Goal: Transaction & Acquisition: Purchase product/service

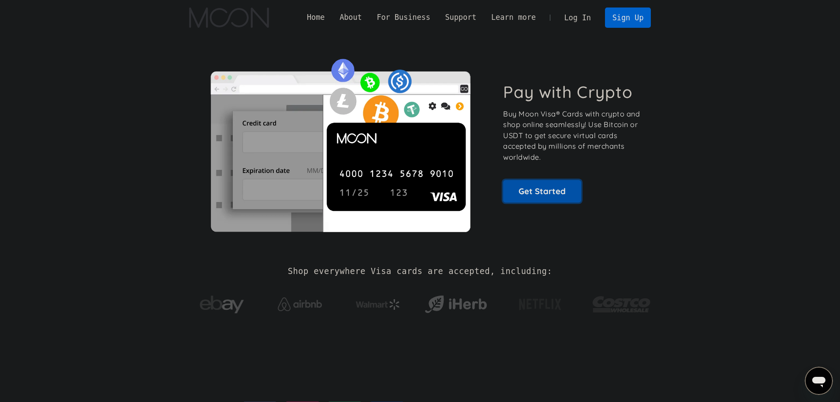
click at [523, 193] on link "Get Started" at bounding box center [542, 191] width 78 height 22
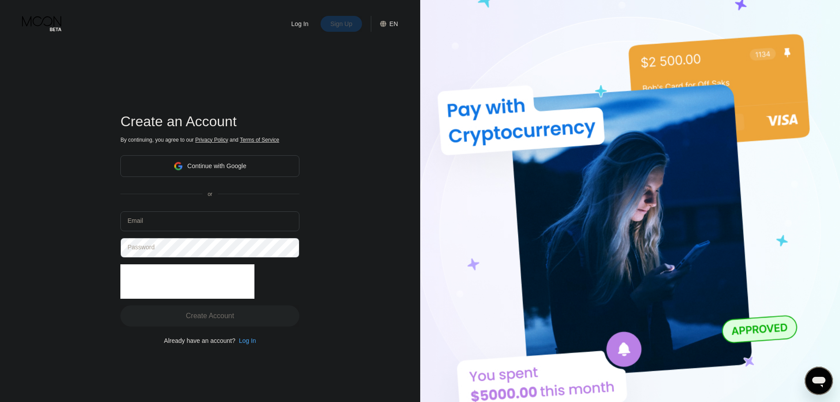
click at [346, 28] on div "Sign Up" at bounding box center [342, 23] width 24 height 9
click at [195, 126] on div "Create an Account" at bounding box center [209, 121] width 179 height 16
click at [178, 224] on input "text" at bounding box center [209, 221] width 179 height 20
type input "darvishireza8181@gmail.com"
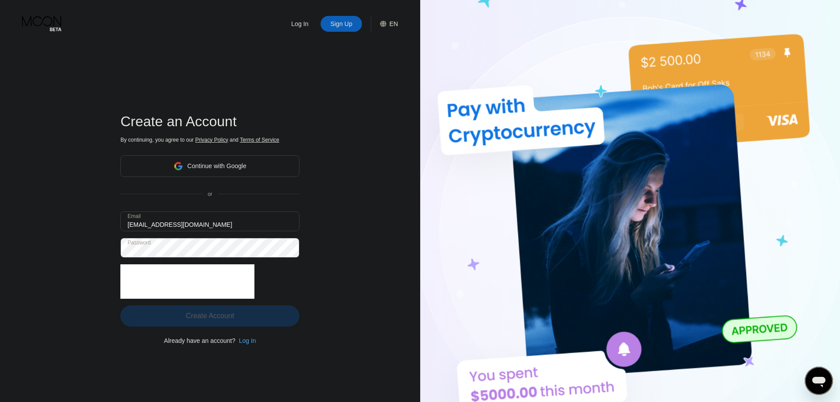
click at [196, 315] on div "Create Account" at bounding box center [210, 315] width 48 height 9
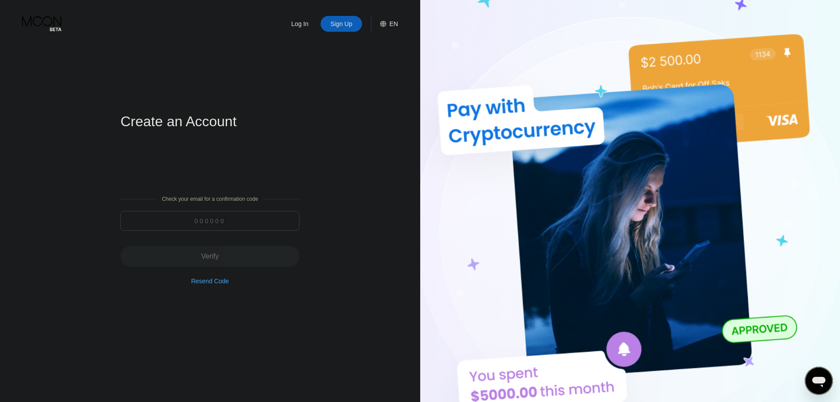
click at [202, 214] on input at bounding box center [209, 221] width 179 height 20
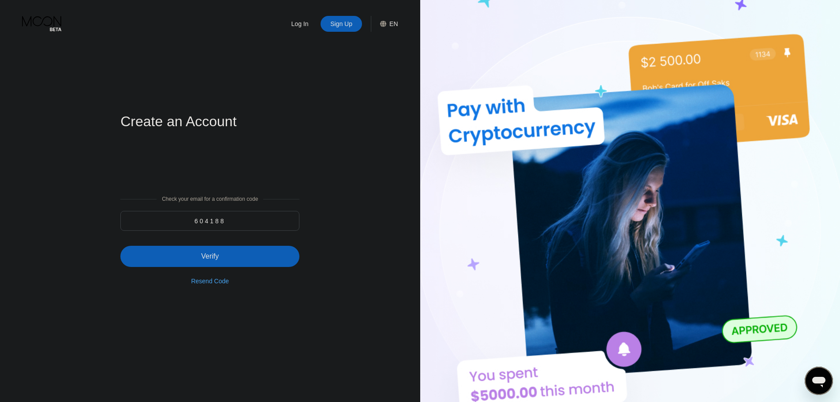
type input "604188"
click at [215, 251] on div "Verify" at bounding box center [209, 256] width 179 height 21
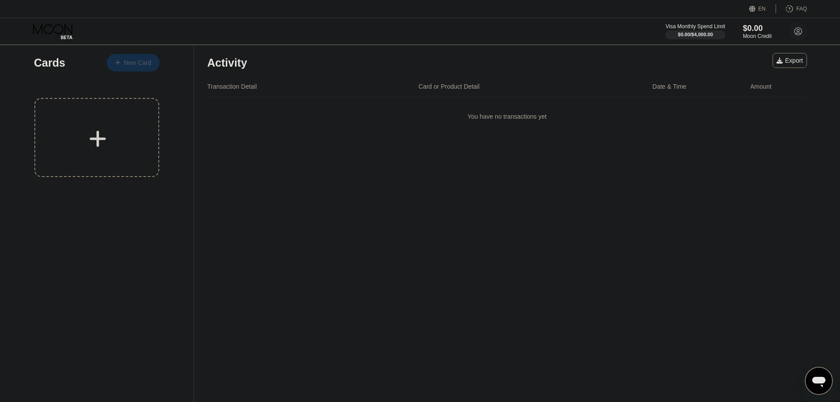
click at [132, 69] on div "New Card" at bounding box center [133, 63] width 53 height 18
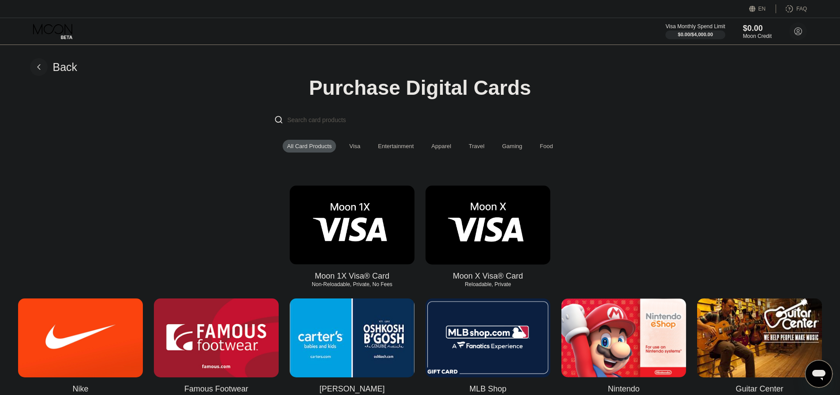
click at [350, 146] on div "Visa" at bounding box center [354, 146] width 11 height 7
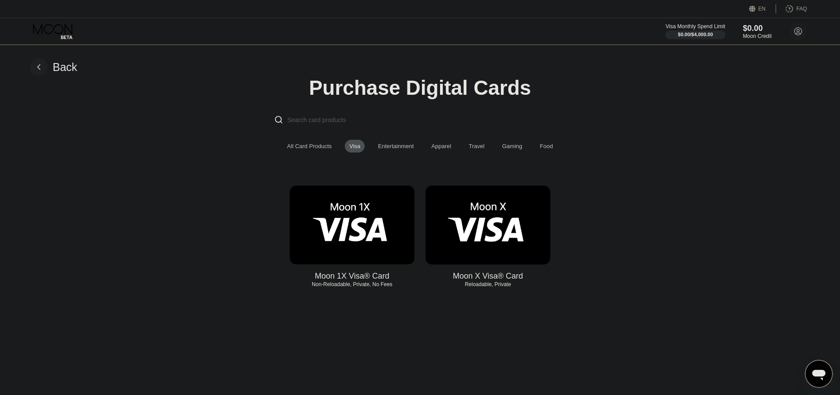
click at [402, 150] on div "Entertainment" at bounding box center [396, 146] width 36 height 7
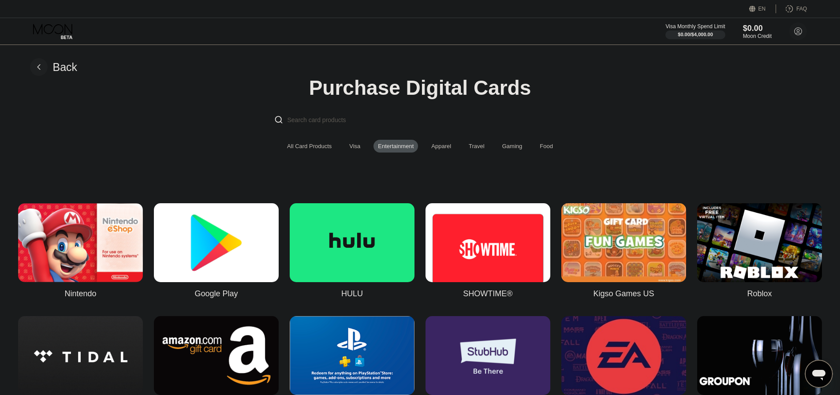
click at [444, 150] on div "Apparel" at bounding box center [441, 146] width 20 height 7
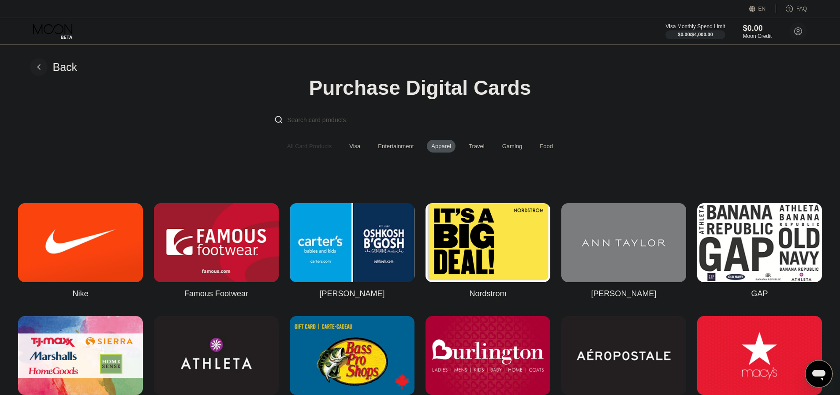
click at [319, 150] on div "All Card Products" at bounding box center [309, 146] width 45 height 7
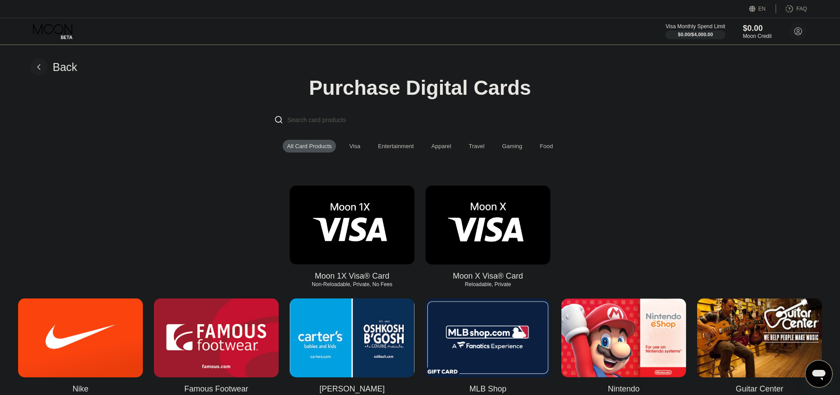
click at [362, 149] on div "Visa" at bounding box center [355, 146] width 20 height 13
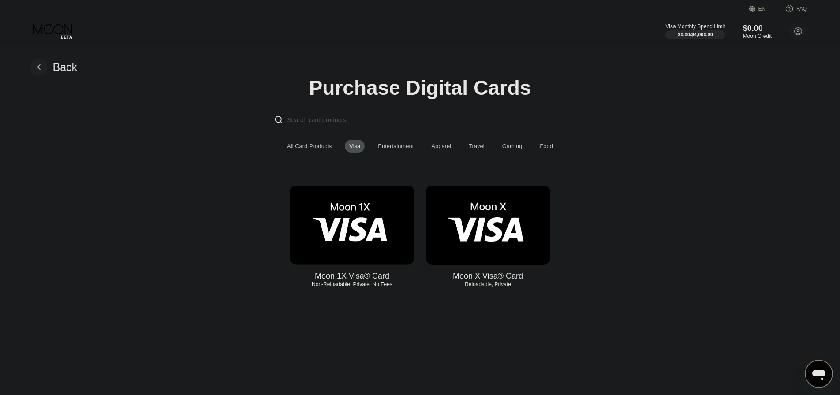
click at [386, 150] on div "Entertainment" at bounding box center [396, 146] width 36 height 7
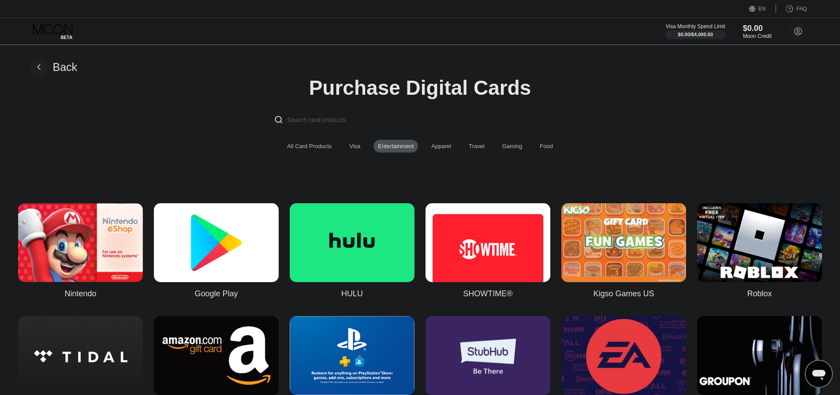
click at [311, 150] on div "All Card Products" at bounding box center [309, 146] width 45 height 7
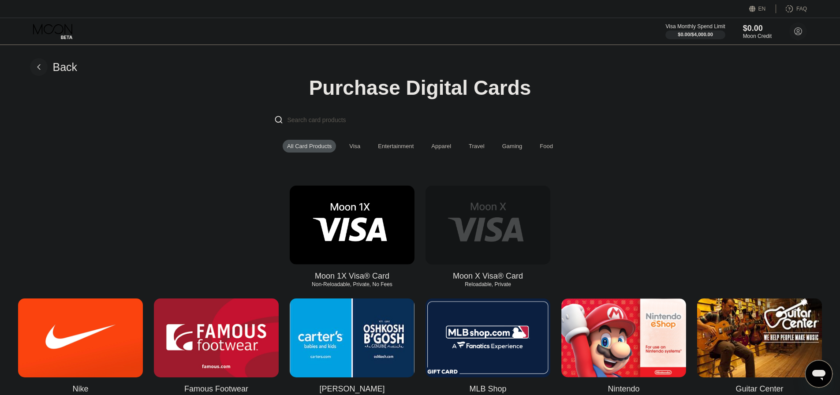
click at [463, 251] on img at bounding box center [488, 225] width 125 height 79
